Goal: Task Accomplishment & Management: Complete application form

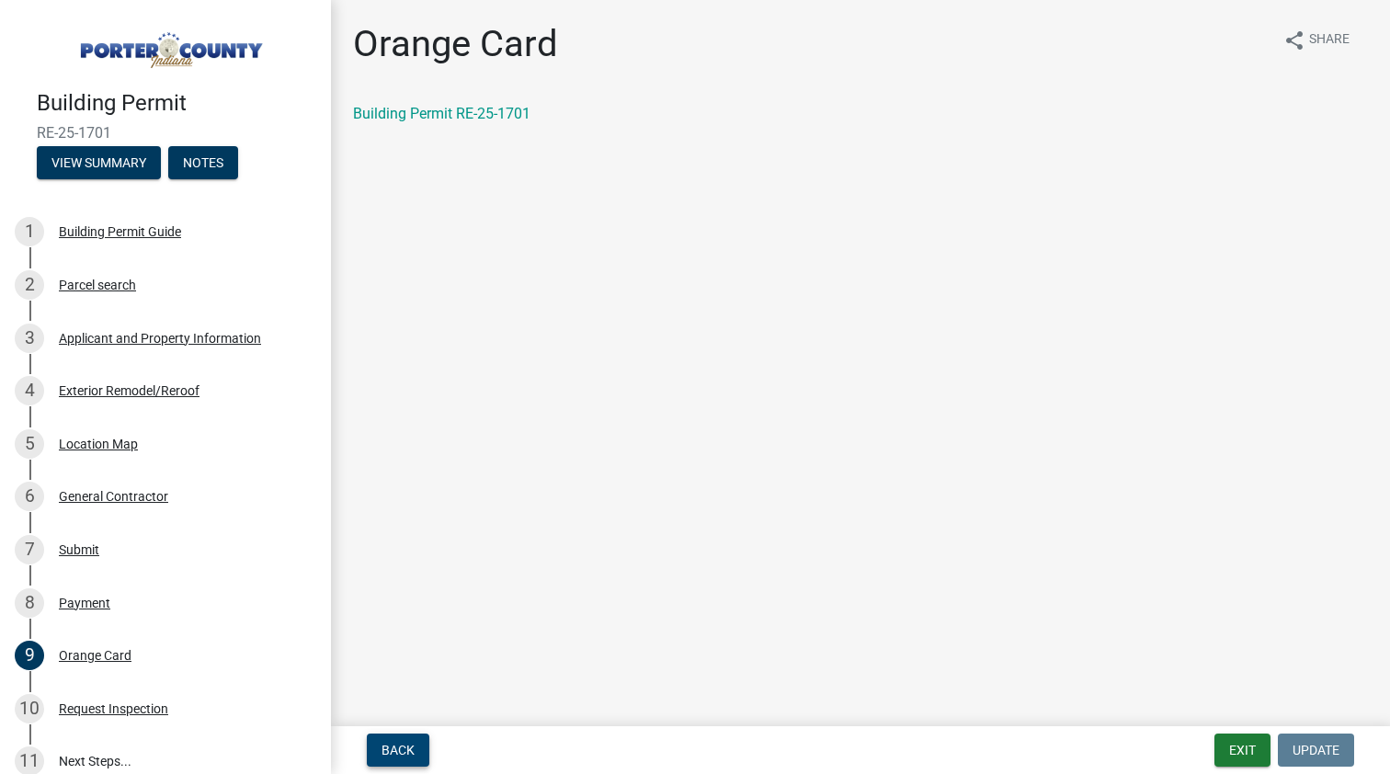
click at [390, 739] on button "Back" at bounding box center [398, 750] width 63 height 33
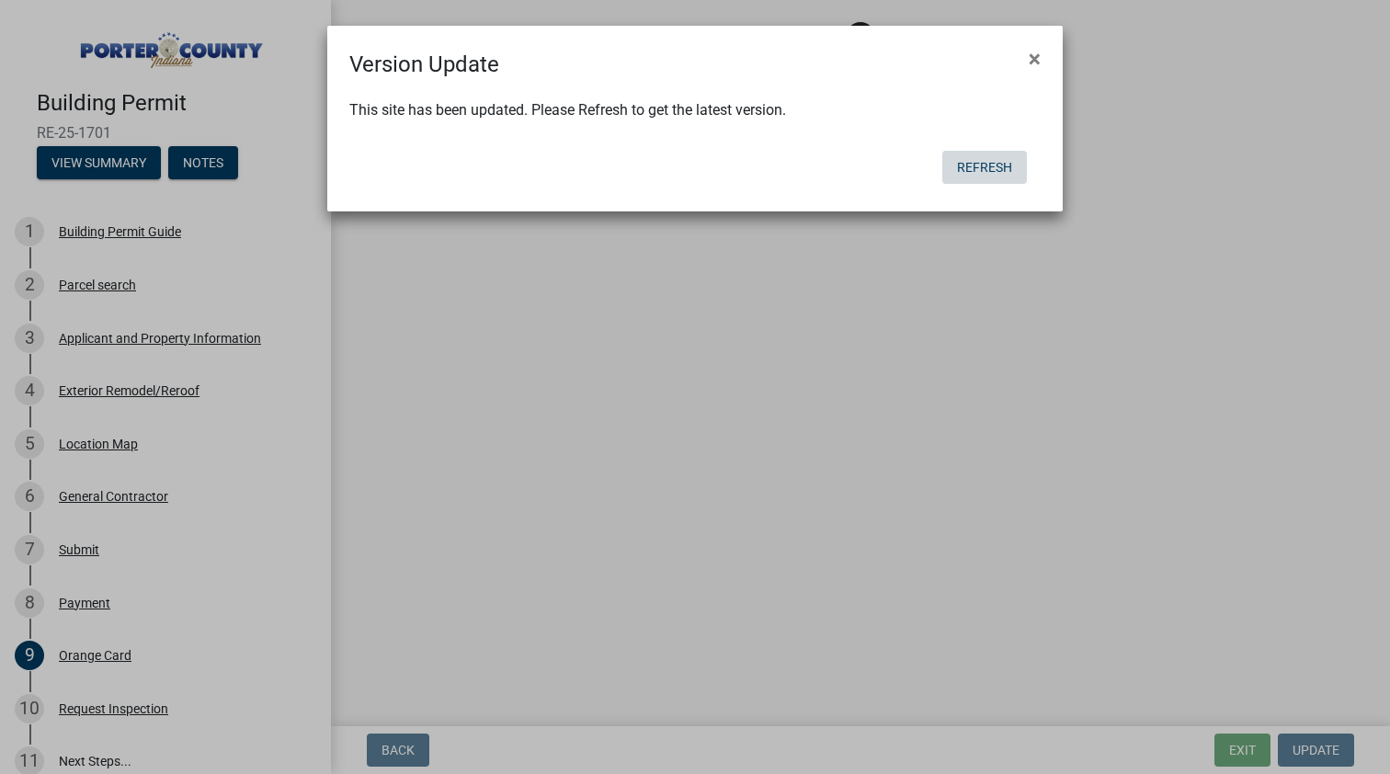
click at [997, 166] on button "Refresh" at bounding box center [984, 167] width 85 height 33
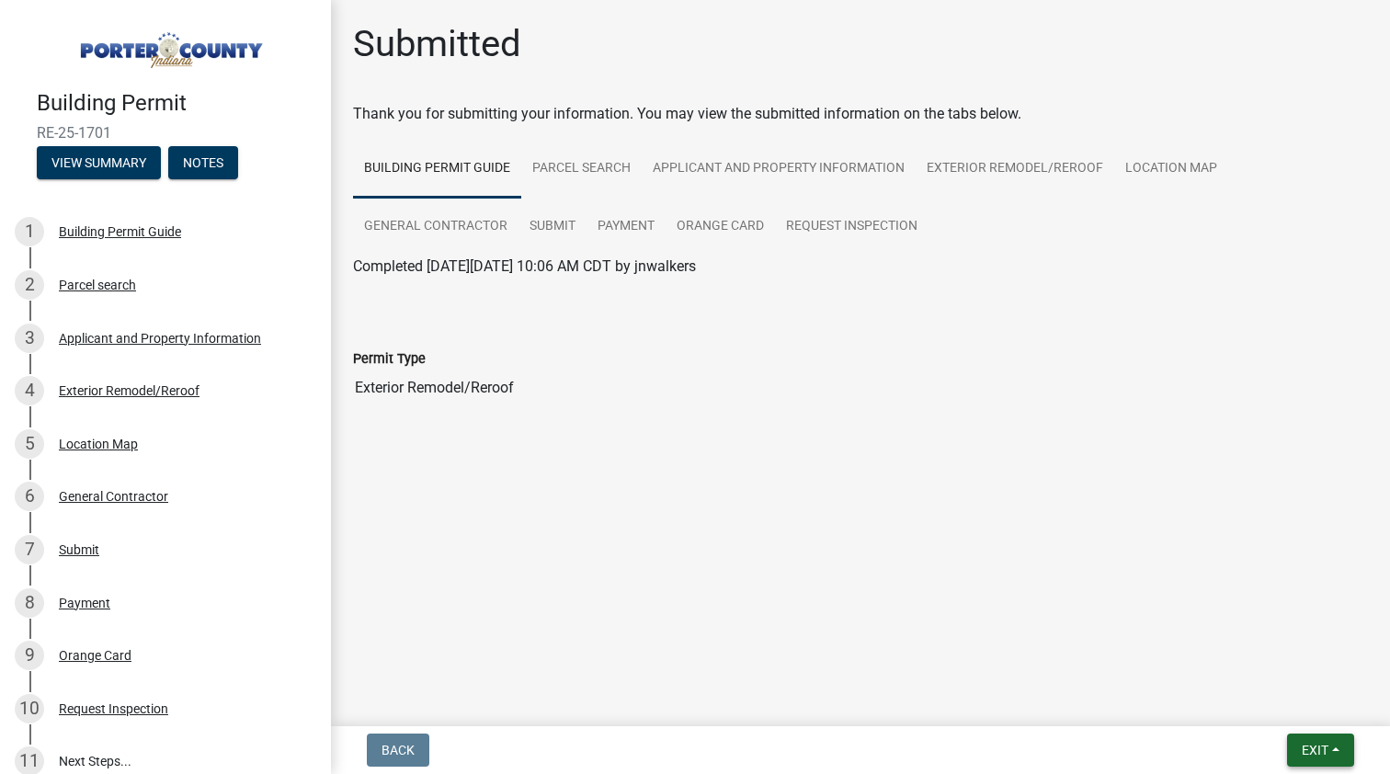
click at [1319, 752] on span "Exit" at bounding box center [1315, 750] width 27 height 15
click at [1253, 702] on button "Save & Exit" at bounding box center [1281, 702] width 147 height 44
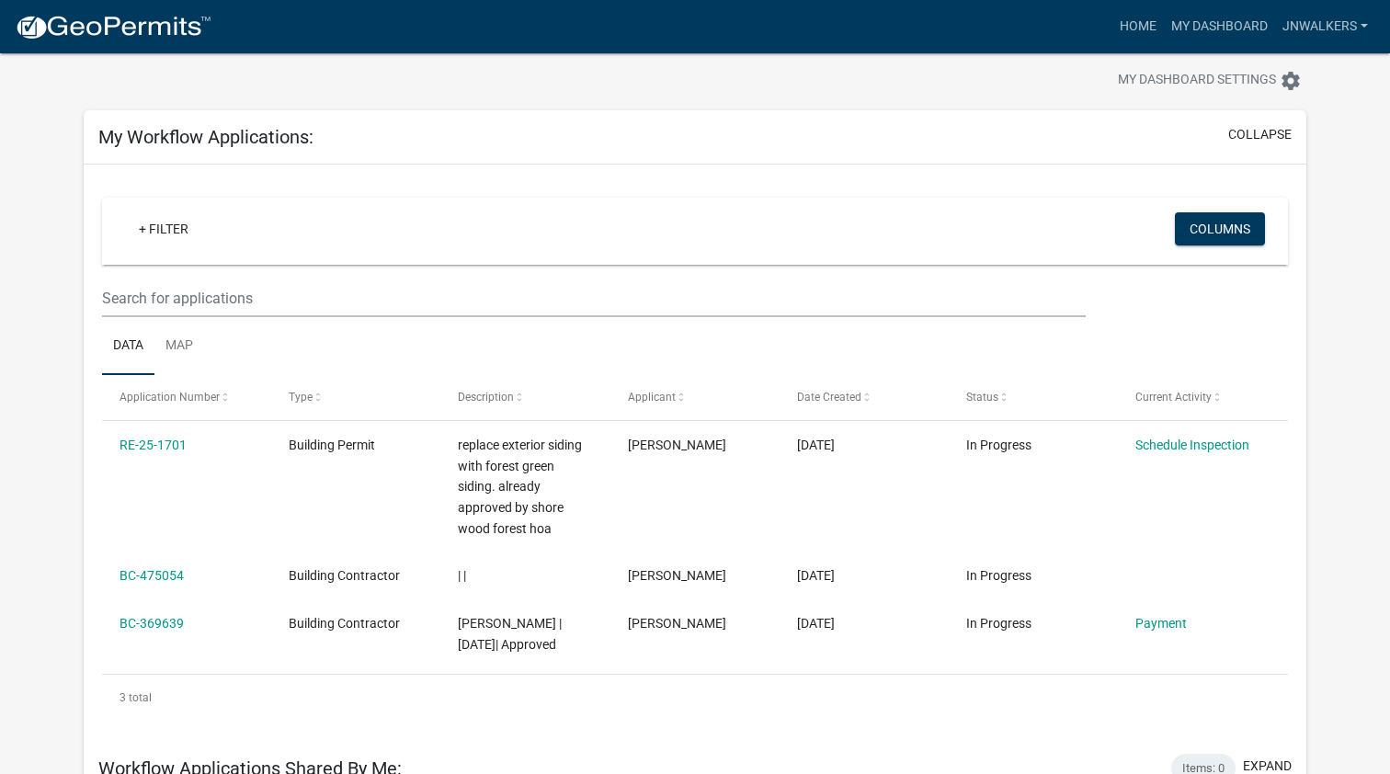
scroll to position [35, 0]
click at [1220, 19] on link "My Dashboard" at bounding box center [1219, 26] width 111 height 35
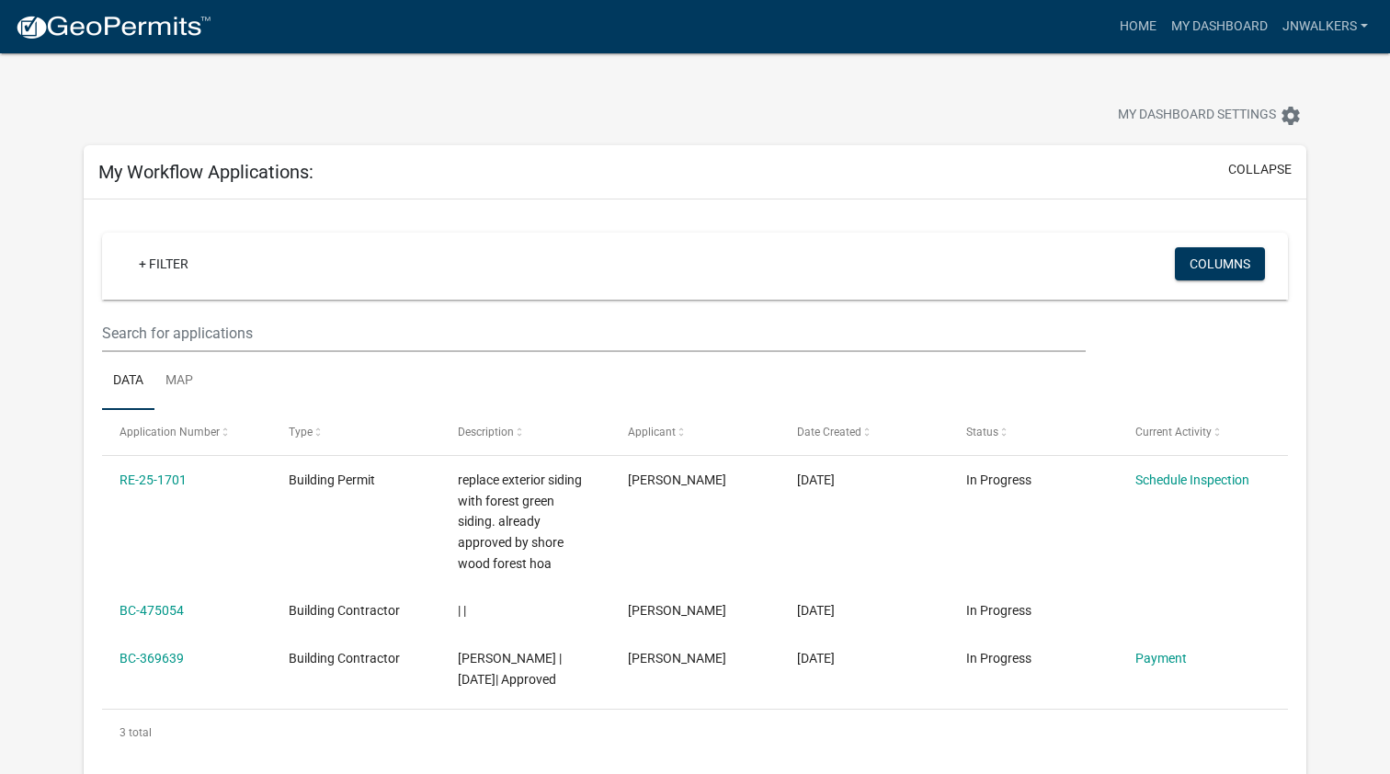
scroll to position [0, 0]
click at [146, 29] on img at bounding box center [113, 28] width 197 height 28
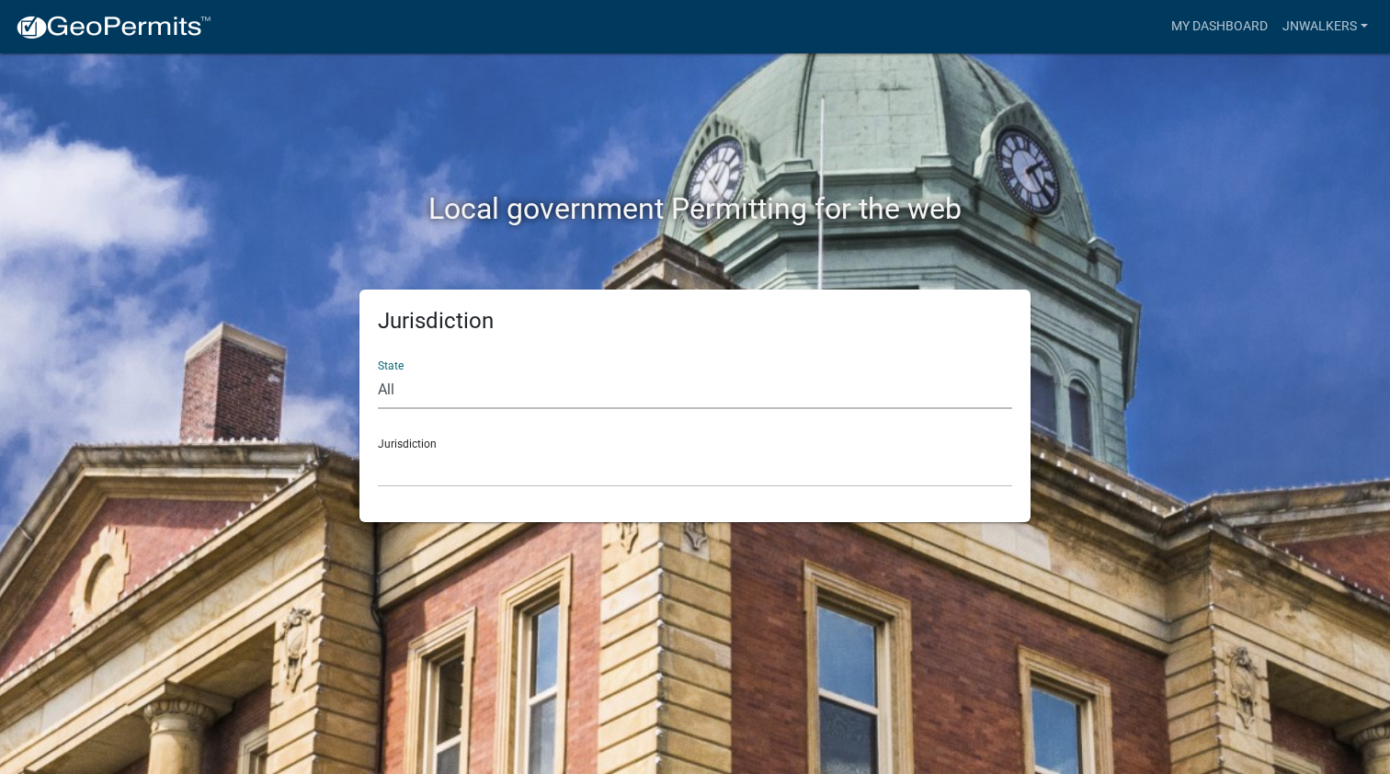
select select "Indiana"
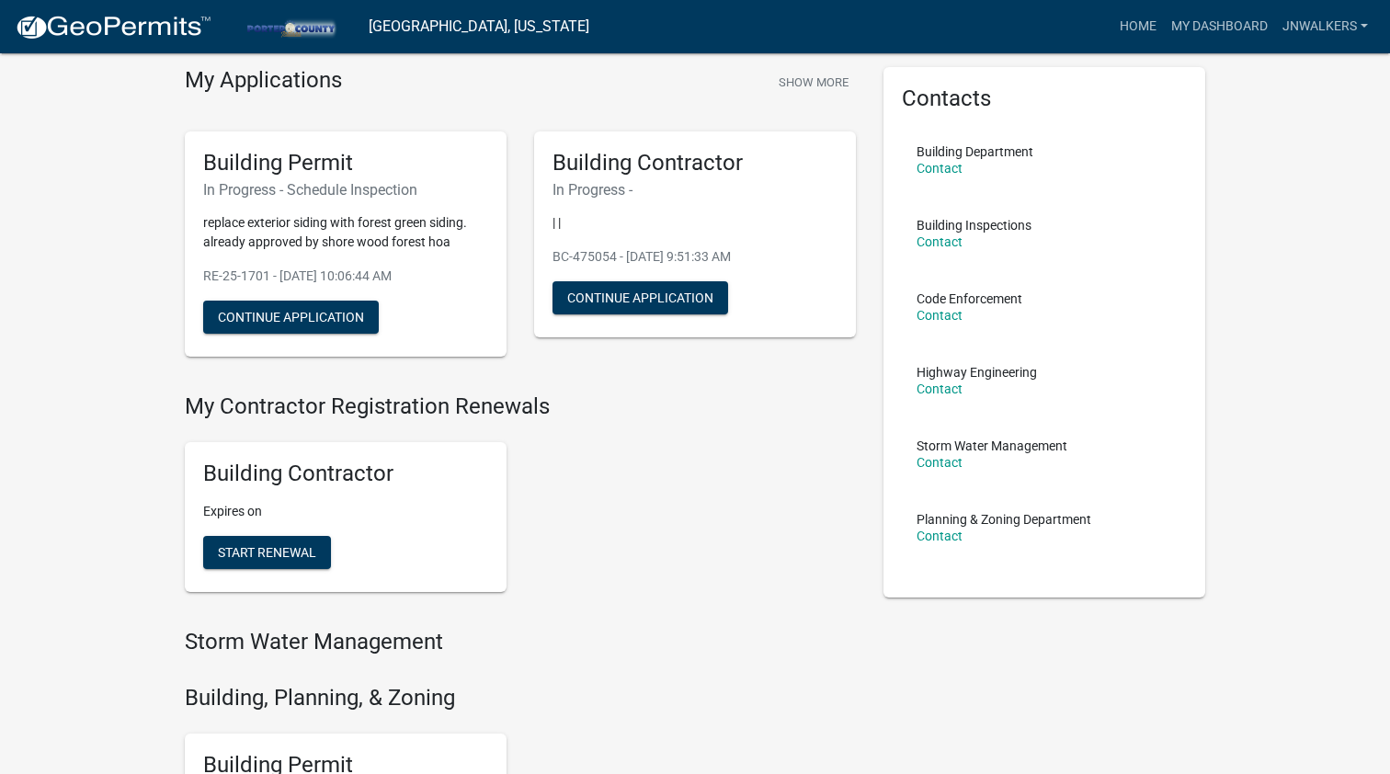
scroll to position [69, 0]
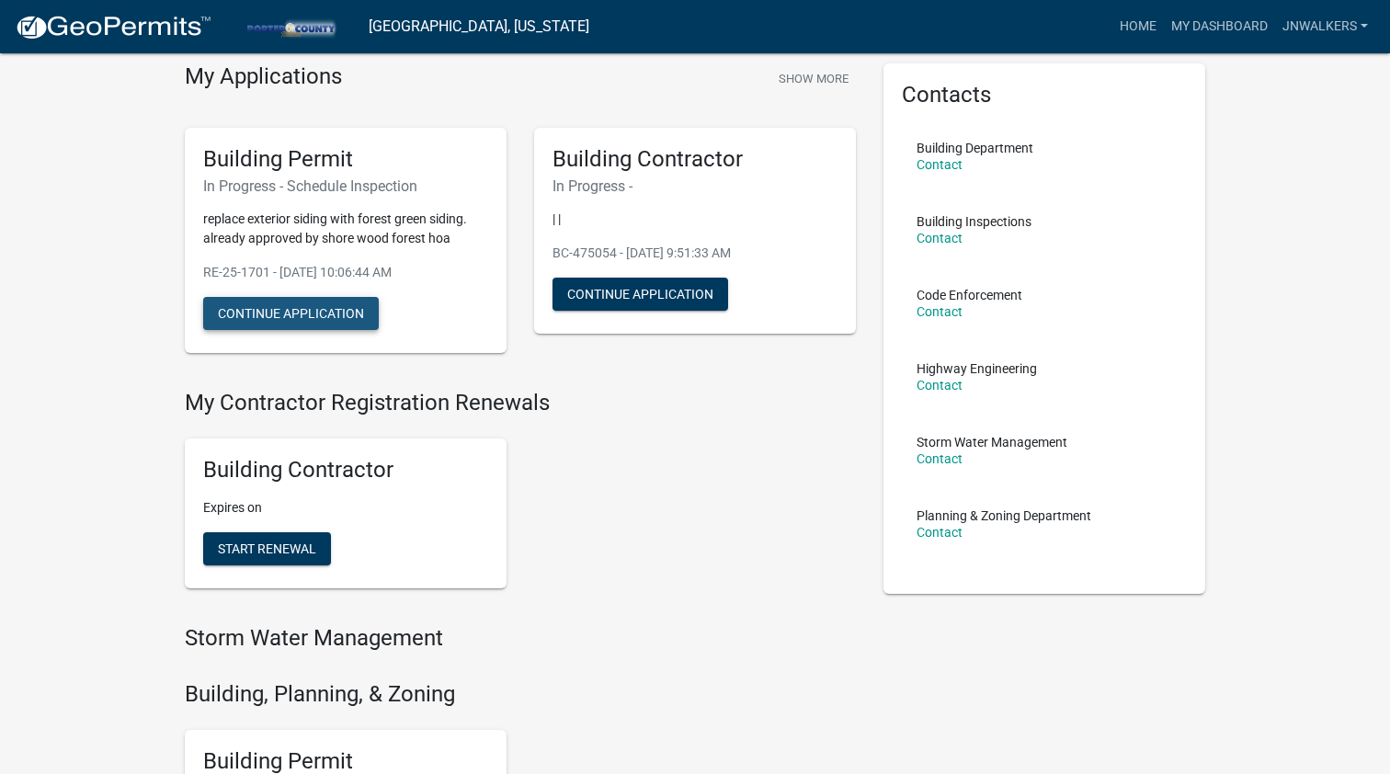
click at [278, 314] on button "Continue Application" at bounding box center [291, 313] width 176 height 33
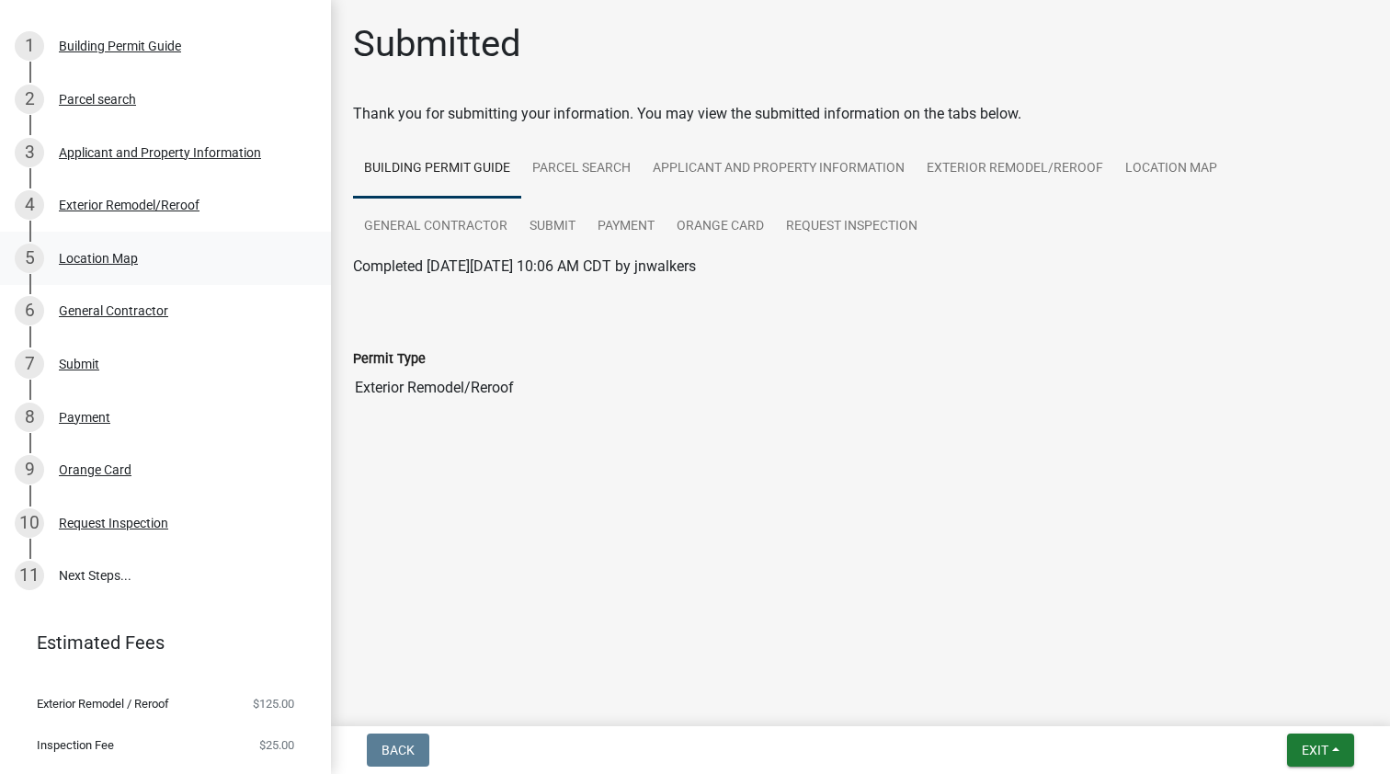
scroll to position [184, 0]
click at [151, 208] on div "Exterior Remodel/Reroof" at bounding box center [129, 206] width 141 height 13
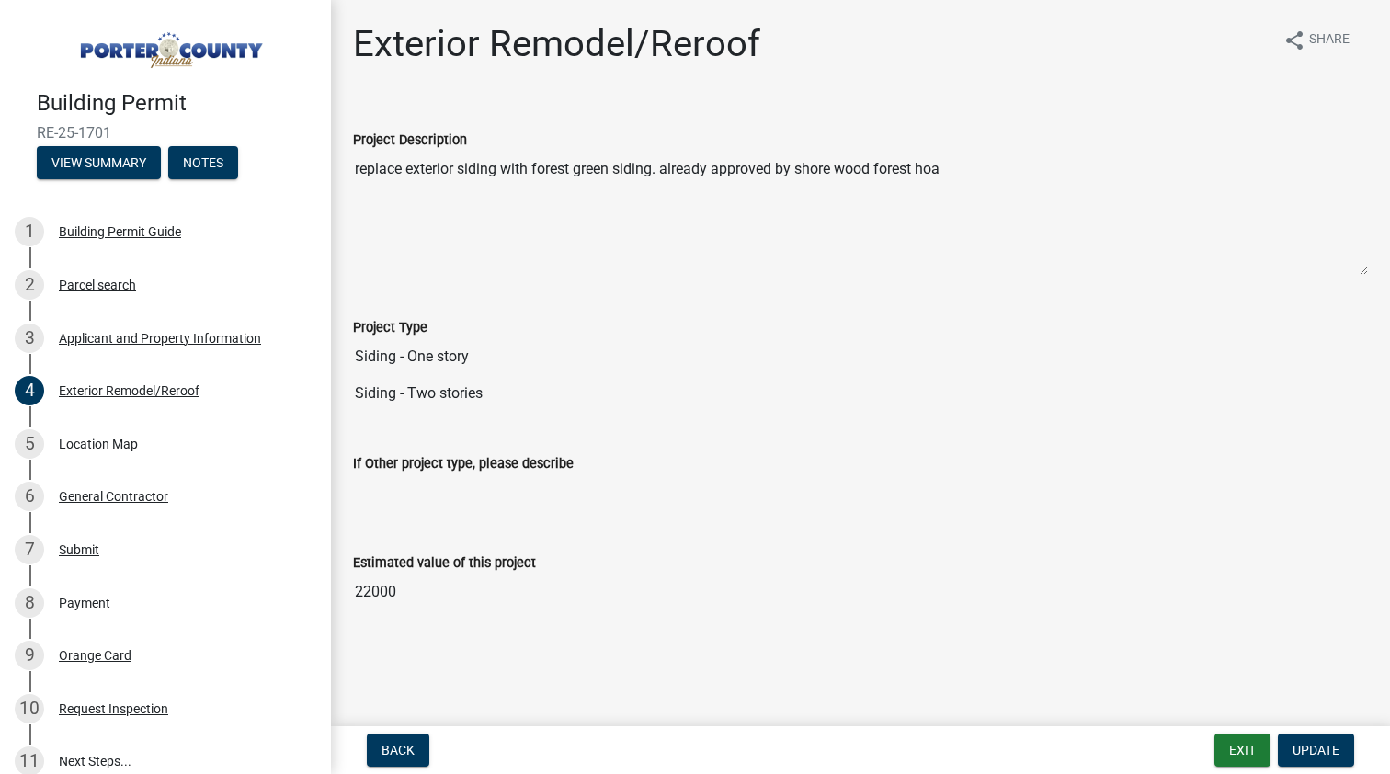
scroll to position [0, 0]
click at [220, 35] on img at bounding box center [169, 44] width 265 height 51
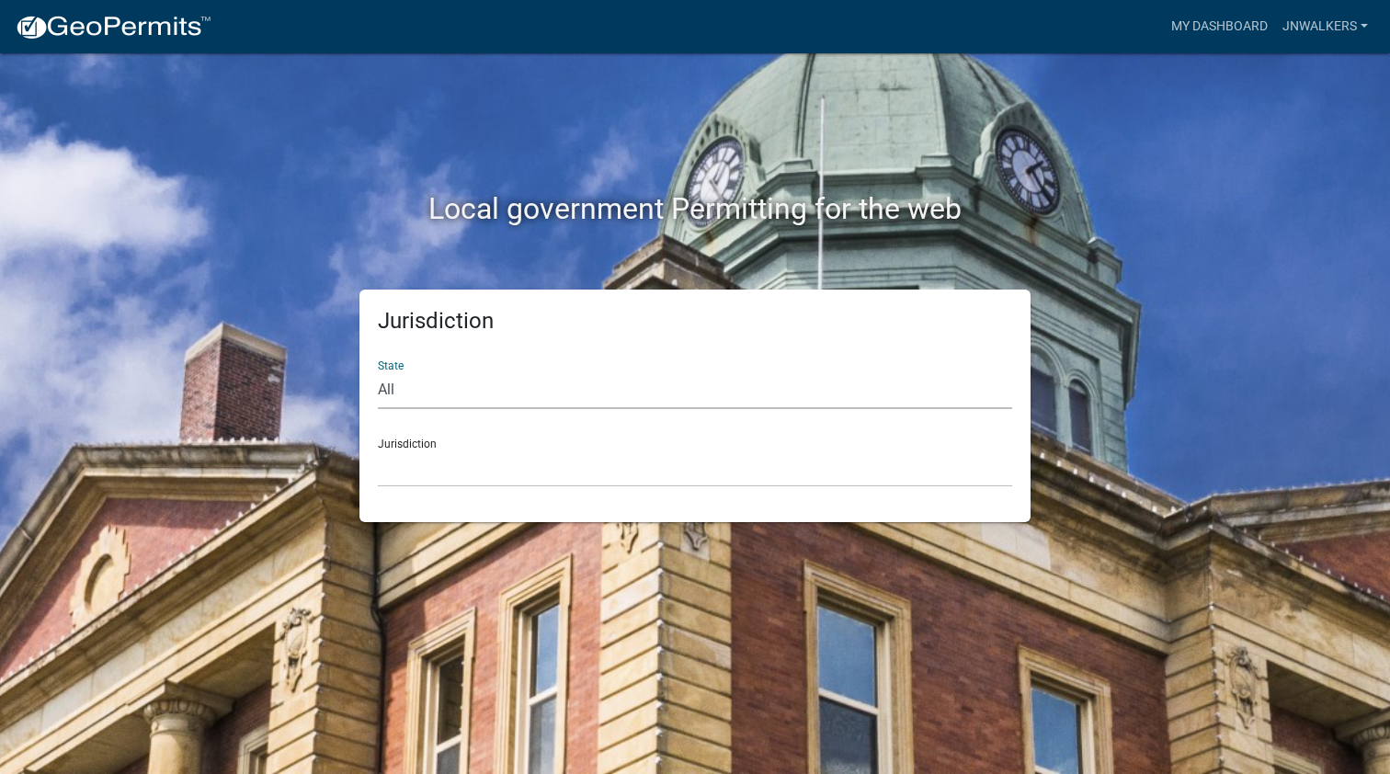
select select "[US_STATE]"
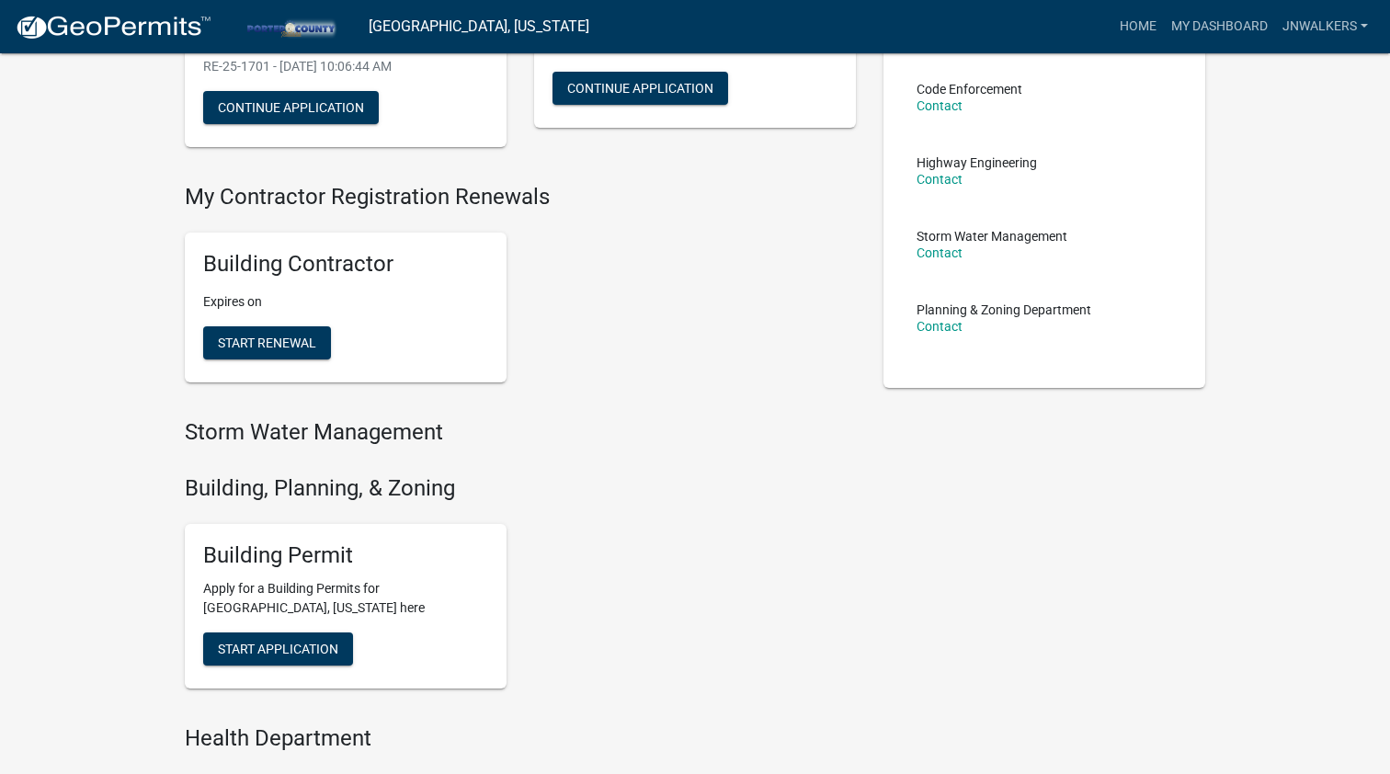
scroll to position [277, 0]
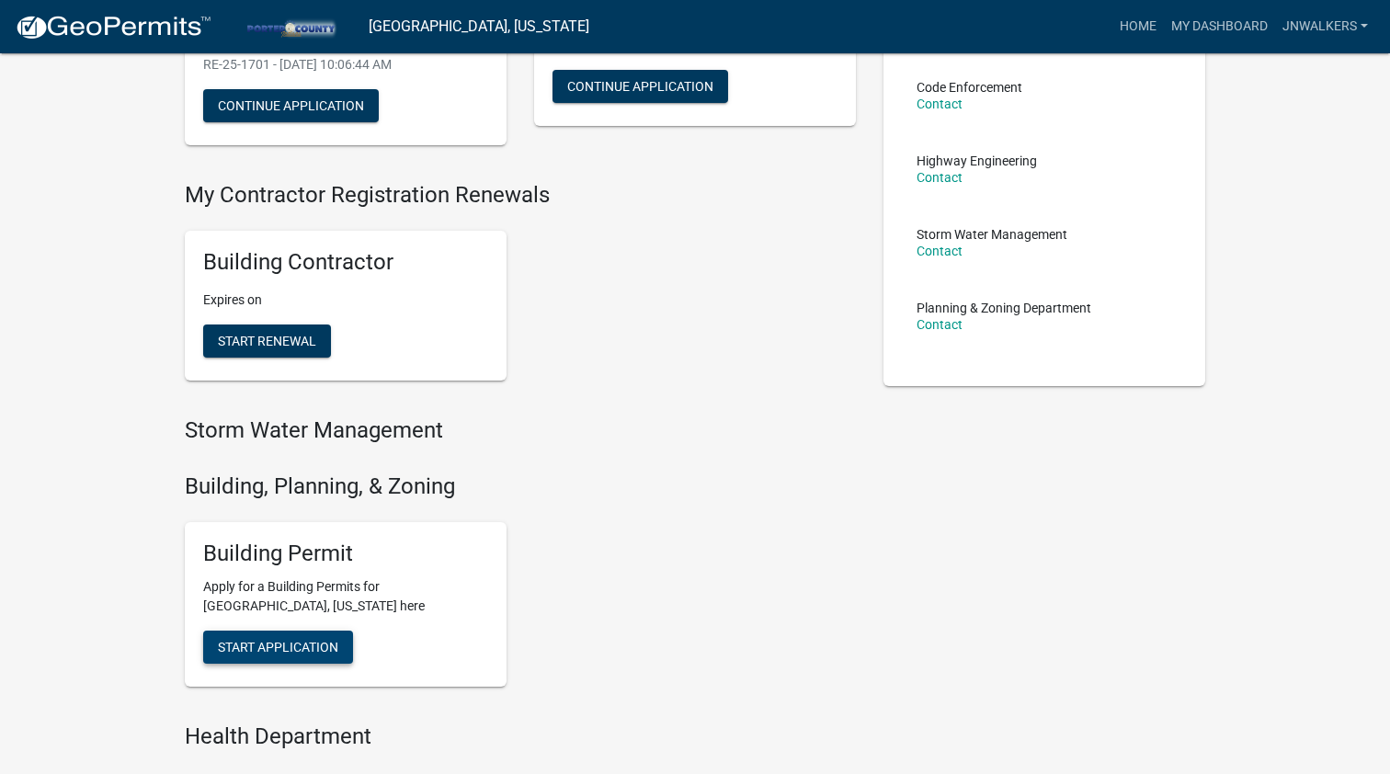
click at [280, 640] on span "Start Application" at bounding box center [278, 647] width 120 height 15
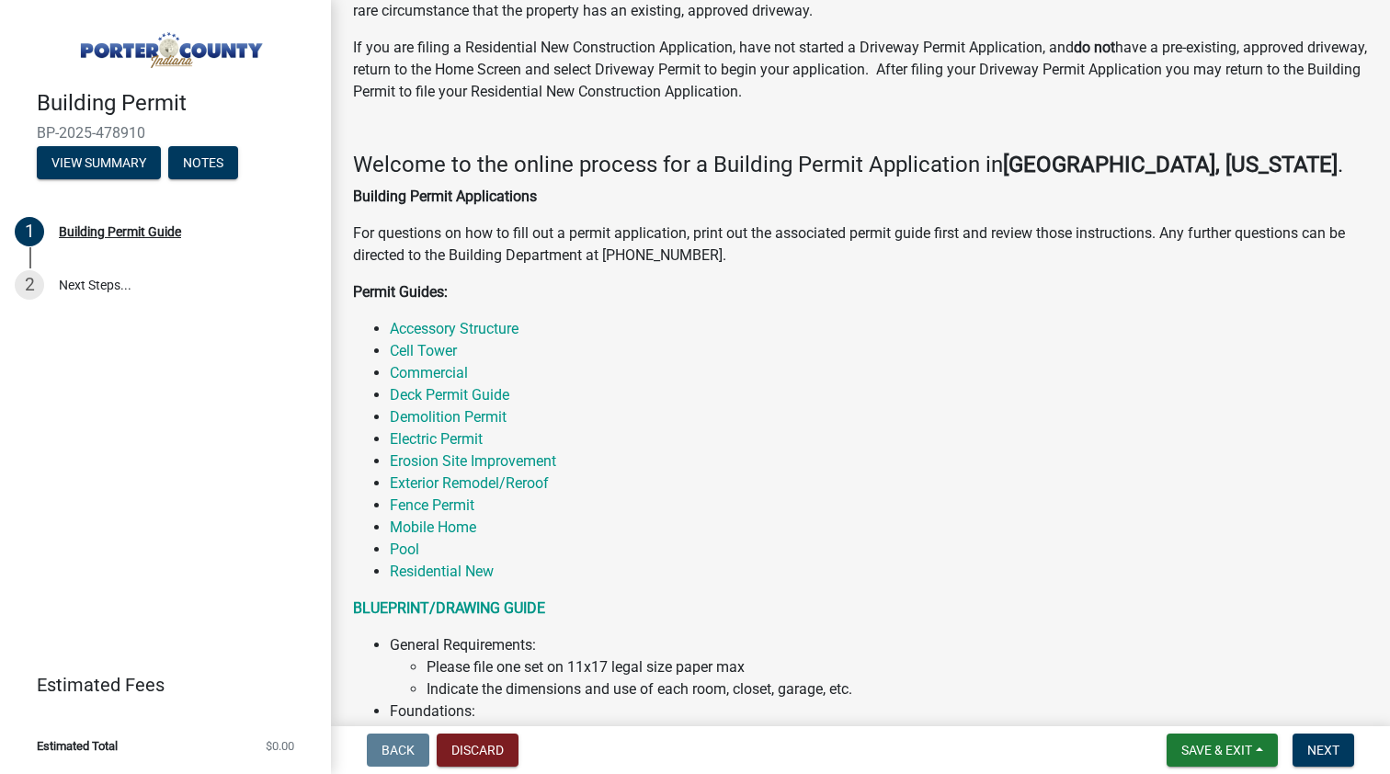
scroll to position [168, 0]
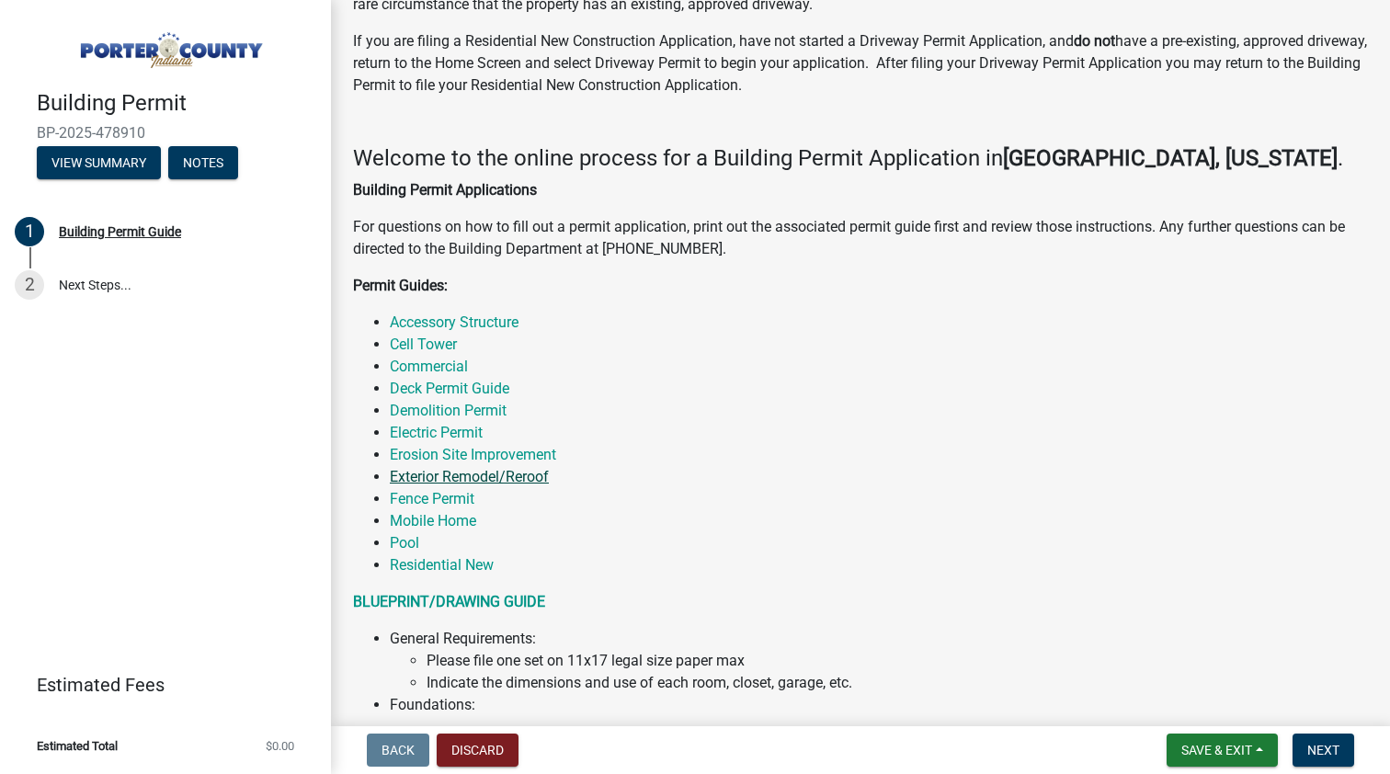
click at [482, 478] on link "Exterior Remodel/Reroof" at bounding box center [469, 476] width 159 height 17
